Goal: Find contact information: Find contact information

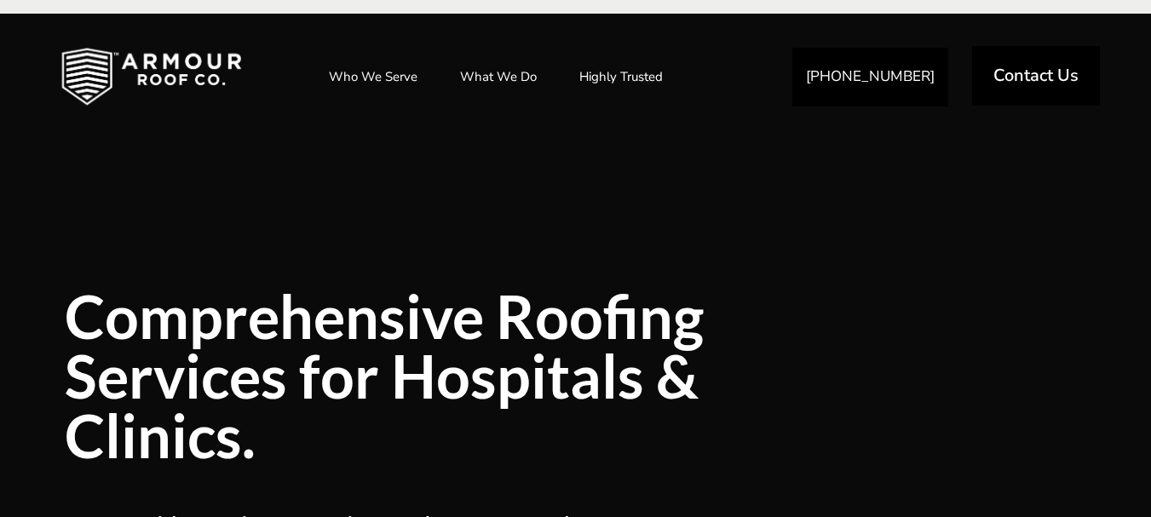
click at [1055, 84] on span "Contact Us" at bounding box center [1036, 75] width 85 height 17
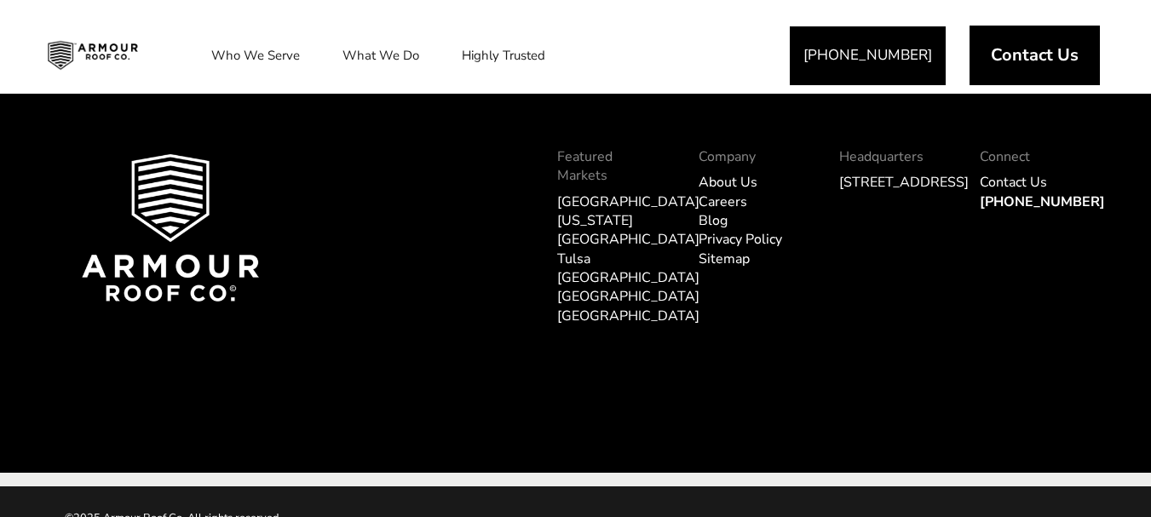
scroll to position [2310, 0]
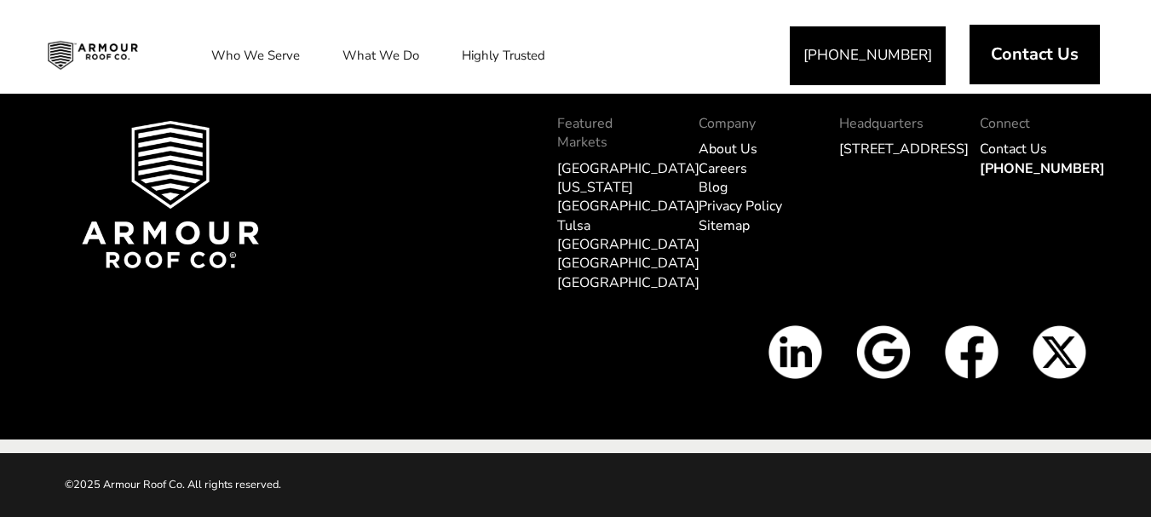
click at [1003, 61] on span "Contact Us" at bounding box center [1035, 54] width 88 height 17
